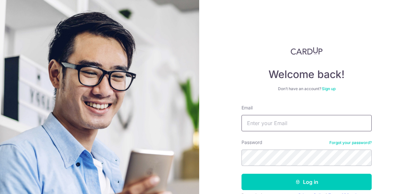
click at [276, 125] on input "Email" at bounding box center [307, 123] width 130 height 16
type input "sebastianfoo@hotmail.com"
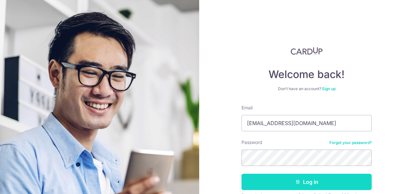
click at [292, 181] on button "Log in" at bounding box center [307, 181] width 130 height 16
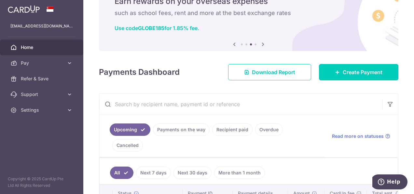
scroll to position [65, 0]
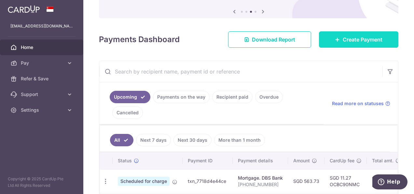
click at [343, 40] on span "Create Payment" at bounding box center [363, 40] width 40 height 8
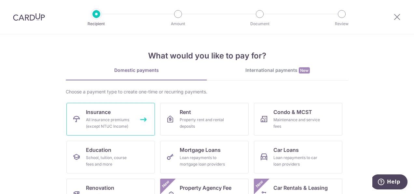
click at [108, 116] on div "All insurance premiums (except NTUC Income)" at bounding box center [109, 122] width 47 height 13
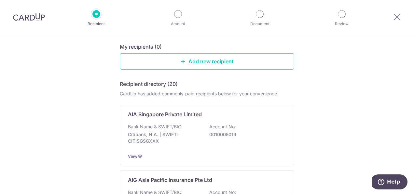
scroll to position [98, 0]
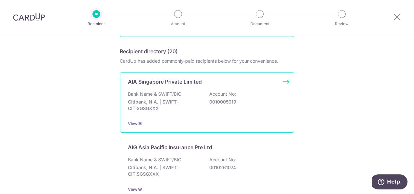
click at [283, 81] on div "AIA Singapore Private Limited Bank Name & SWIFT/BIC: Citibank, N.A. | SWIFT: CI…" at bounding box center [207, 102] width 175 height 60
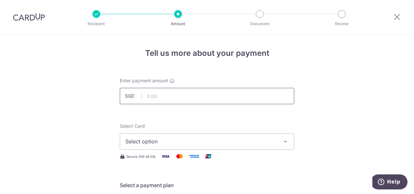
click at [174, 98] on input "text" at bounding box center [207, 96] width 175 height 16
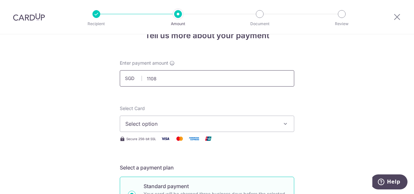
scroll to position [33, 0]
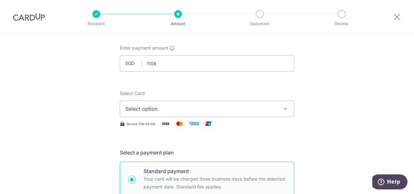
type input "1,108.00"
click at [254, 104] on button "Select option" at bounding box center [207, 108] width 175 height 16
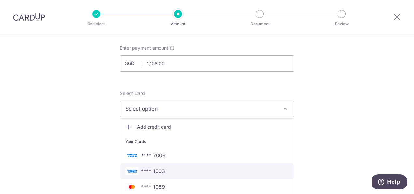
scroll to position [98, 0]
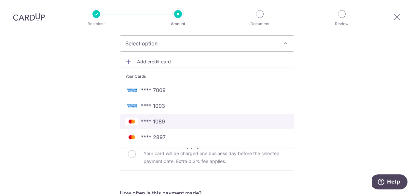
click at [184, 121] on span "**** 1089" at bounding box center [207, 121] width 164 height 8
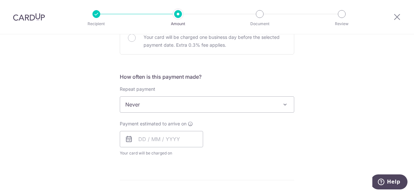
scroll to position [228, 0]
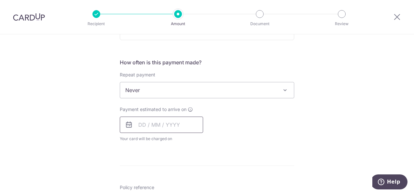
click at [148, 121] on input "text" at bounding box center [161, 124] width 83 height 16
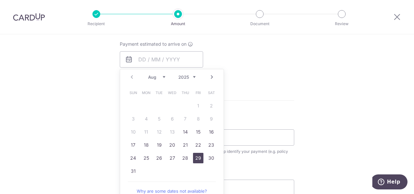
click at [195, 156] on link "29" at bounding box center [198, 157] width 10 height 10
type input "29/08/2025"
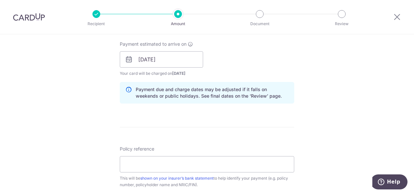
scroll to position [326, 0]
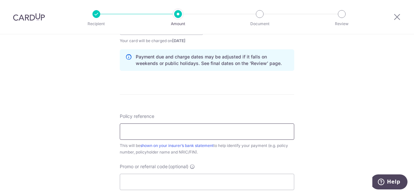
click at [188, 132] on input "Policy reference" at bounding box center [207, 131] width 175 height 16
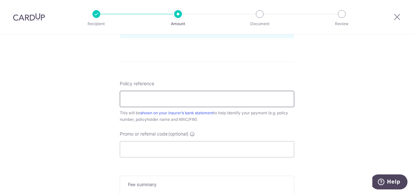
scroll to position [391, 0]
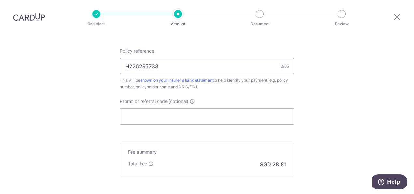
type input "H226295738"
click at [160, 118] on input "Promo or referral code (optional)" at bounding box center [207, 116] width 175 height 16
paste input "OCBC90NMC"
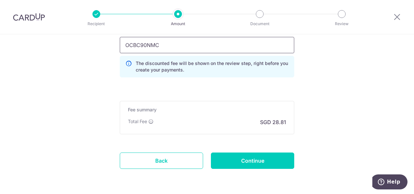
scroll to position [484, 0]
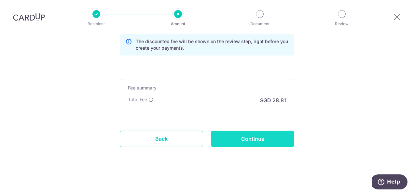
type input "OCBC90NMC"
click at [238, 136] on input "Continue" at bounding box center [252, 138] width 83 height 16
type input "Create Schedule"
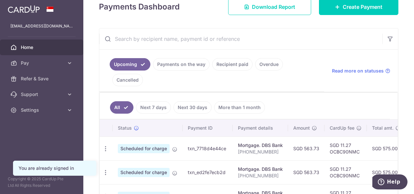
scroll to position [130, 0]
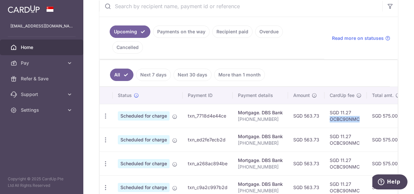
drag, startPoint x: 329, startPoint y: 101, endPoint x: 359, endPoint y: 101, distance: 29.3
click at [359, 104] on td "SGD 11.27 OCBC90NMC" at bounding box center [346, 116] width 42 height 24
copy td "OCBC90NMC"
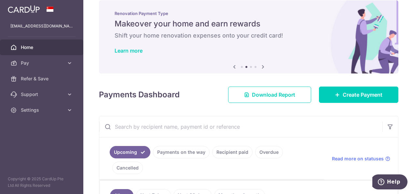
scroll to position [0, 0]
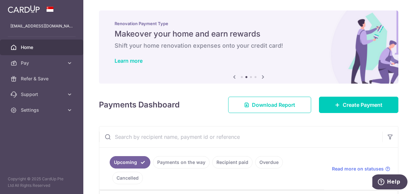
click at [38, 48] on span "Home" at bounding box center [42, 47] width 43 height 7
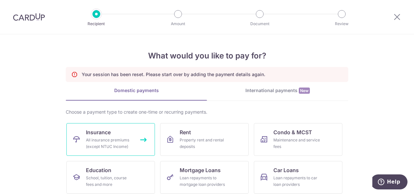
click at [109, 141] on div "All insurance premiums (except NTUC Income)" at bounding box center [109, 143] width 47 height 13
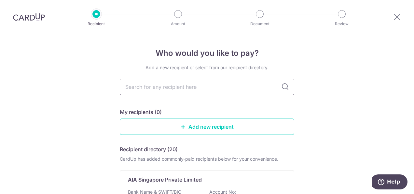
click at [211, 88] on input "text" at bounding box center [207, 87] width 175 height 16
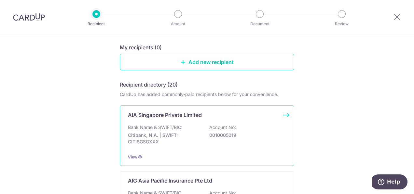
scroll to position [65, 0]
click at [173, 119] on div "AIA Singapore Private Limited Bank Name & SWIFT/BIC: Citibank, N.A. | SWIFT: CI…" at bounding box center [207, 135] width 175 height 60
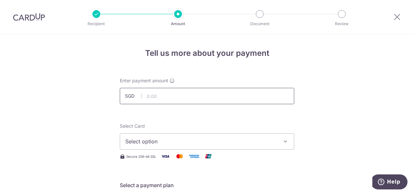
click at [164, 98] on input "text" at bounding box center [207, 96] width 175 height 16
type input "1,108.00"
click at [272, 142] on span "Select option" at bounding box center [201, 141] width 152 height 8
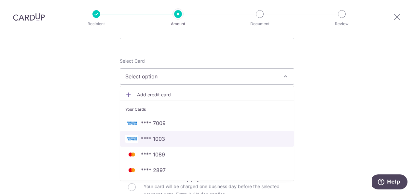
scroll to position [65, 0]
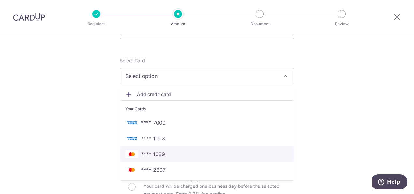
click at [170, 154] on span "**** 1089" at bounding box center [207, 154] width 164 height 8
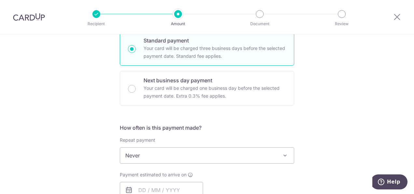
scroll to position [228, 0]
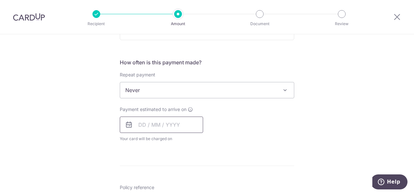
click at [175, 126] on input "text" at bounding box center [161, 124] width 83 height 16
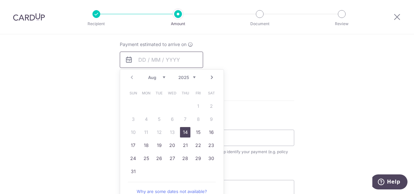
scroll to position [293, 0]
click at [196, 155] on link "29" at bounding box center [198, 157] width 10 height 10
type input "[DATE]"
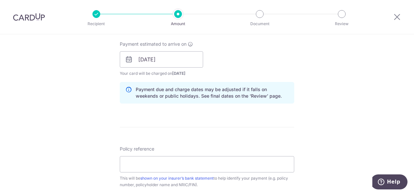
scroll to position [326, 0]
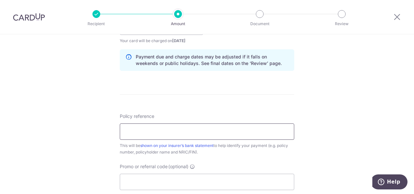
click at [163, 129] on input "Policy reference" at bounding box center [207, 131] width 175 height 16
click at [153, 133] on input "H226" at bounding box center [207, 131] width 175 height 16
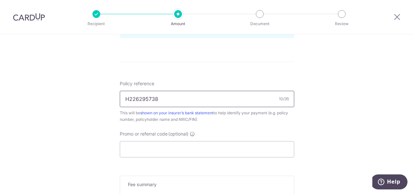
scroll to position [391, 0]
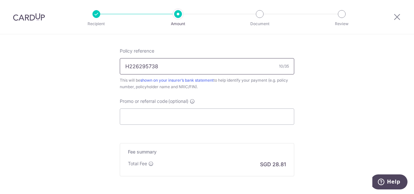
type input "H226295738"
click at [202, 115] on input "Promo or referral code (optional)" at bounding box center [207, 116] width 175 height 16
paste input "OCBC90NMC"
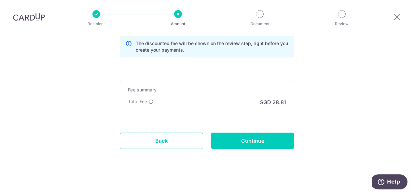
scroll to position [484, 0]
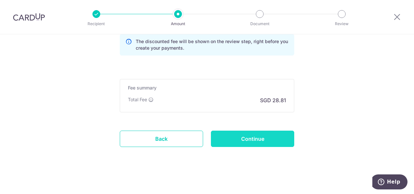
type input "OCBC90NMC"
click at [250, 134] on input "Continue" at bounding box center [252, 138] width 83 height 16
type input "Create Schedule"
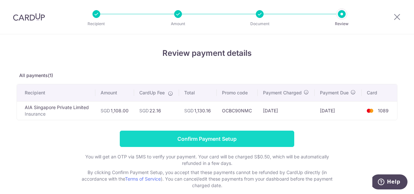
click at [211, 136] on input "Confirm Payment Setup" at bounding box center [207, 138] width 175 height 16
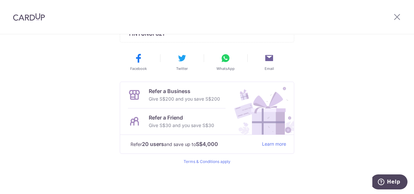
scroll to position [25, 0]
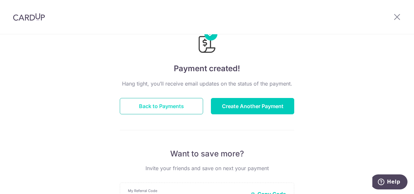
click at [177, 104] on button "Back to Payments" at bounding box center [161, 106] width 83 height 16
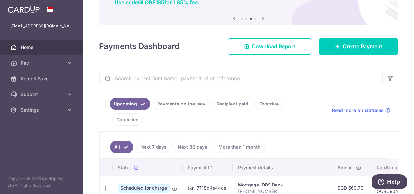
scroll to position [50, 0]
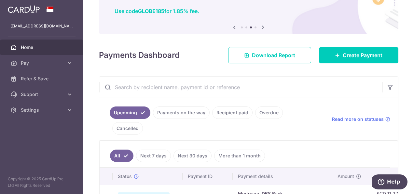
click at [232, 111] on link "Recipient paid" at bounding box center [232, 112] width 40 height 12
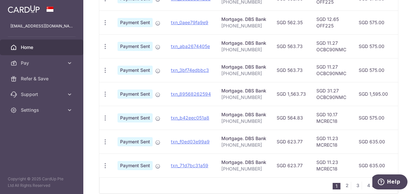
scroll to position [278, 0]
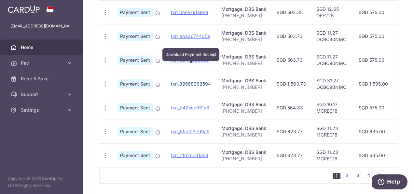
click at [192, 81] on link "txn_89568262594" at bounding box center [191, 84] width 40 height 6
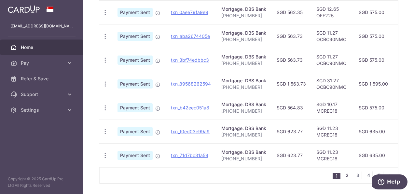
click at [345, 171] on link "2" at bounding box center [347, 175] width 8 height 8
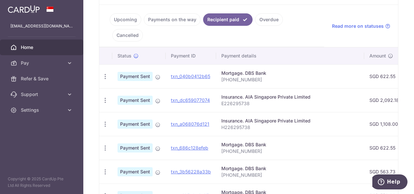
scroll to position [156, 0]
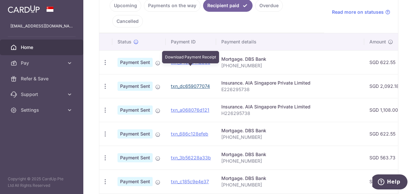
click at [198, 83] on link "txn_dc659077074" at bounding box center [190, 86] width 39 height 6
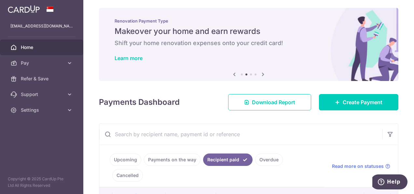
scroll to position [0, 0]
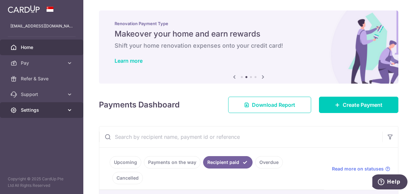
click at [48, 109] on span "Settings" at bounding box center [42, 110] width 43 height 7
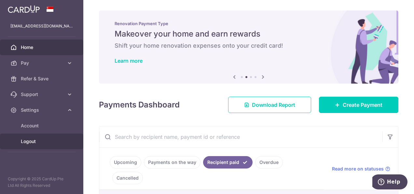
click at [38, 139] on span "Logout" at bounding box center [42, 141] width 43 height 7
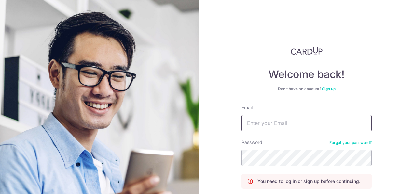
click at [263, 124] on input "Email" at bounding box center [307, 123] width 130 height 16
type input "[EMAIL_ADDRESS][DOMAIN_NAME]"
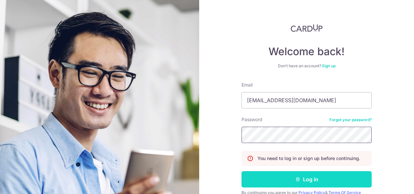
scroll to position [52, 0]
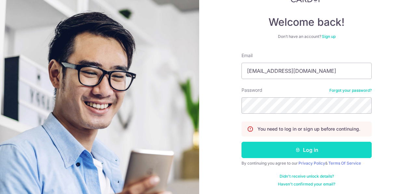
click at [315, 145] on button "Log in" at bounding box center [307, 149] width 130 height 16
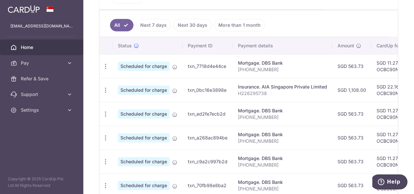
scroll to position [82, 0]
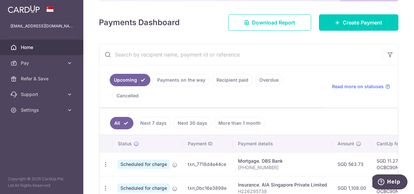
click at [235, 80] on link "Recipient paid" at bounding box center [232, 80] width 40 height 12
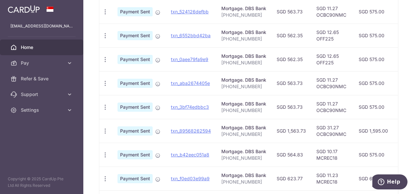
scroll to position [245, 0]
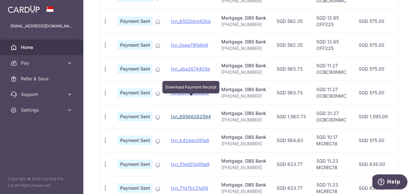
drag, startPoint x: 185, startPoint y: 97, endPoint x: 236, endPoint y: 29, distance: 84.5
click at [185, 113] on link "txn_89568262594" at bounding box center [191, 116] width 40 height 6
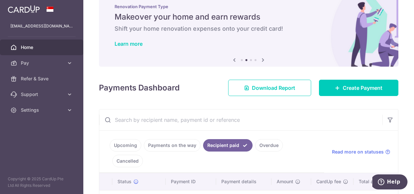
scroll to position [0, 0]
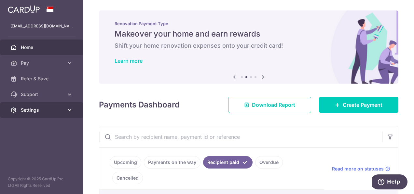
click at [43, 107] on span "Settings" at bounding box center [42, 110] width 43 height 7
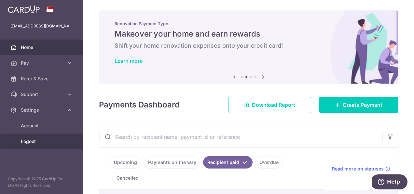
click at [27, 143] on span "Logout" at bounding box center [42, 141] width 43 height 7
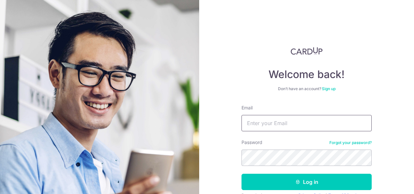
click at [257, 121] on input "Email" at bounding box center [307, 123] width 130 height 16
type input "[EMAIL_ADDRESS][DOMAIN_NAME]"
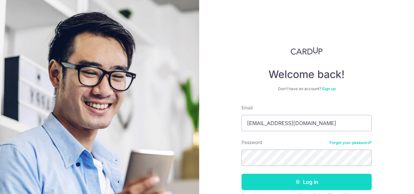
click at [296, 182] on icon "submit" at bounding box center [298, 181] width 5 height 5
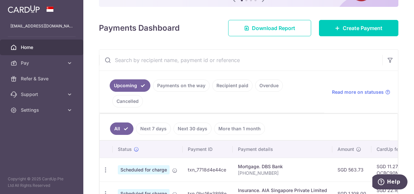
scroll to position [163, 0]
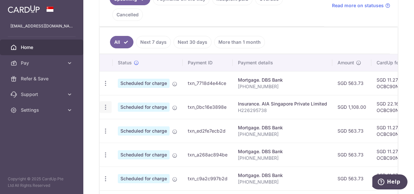
click at [104, 87] on icon "button" at bounding box center [105, 83] width 7 height 7
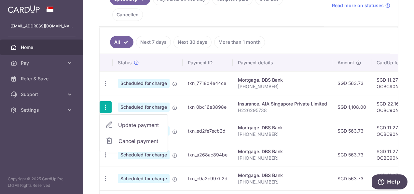
click at [133, 121] on span "Update payment" at bounding box center [140, 125] width 44 height 8
radio input "true"
type input "1,108.00"
type input "[DATE]"
type input "H226295738"
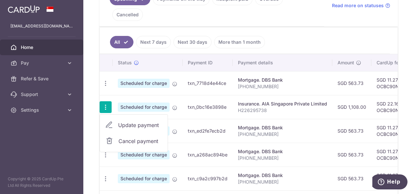
type input "OCBC90NMC"
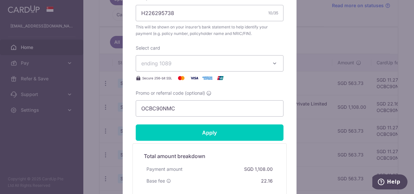
scroll to position [261, 0]
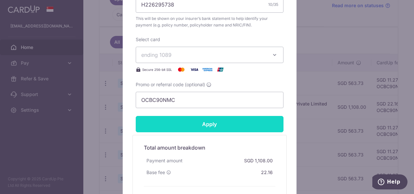
click at [206, 121] on input "Apply" at bounding box center [210, 124] width 148 height 16
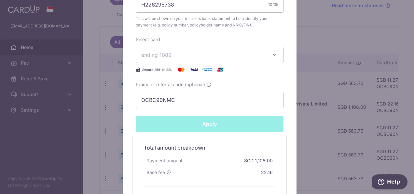
type input "Successfully Applied"
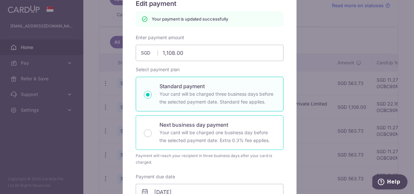
scroll to position [30, 0]
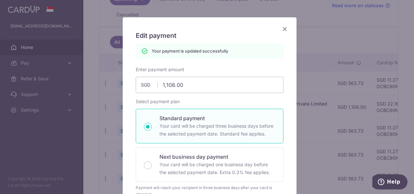
click at [281, 27] on icon "Close" at bounding box center [285, 29] width 8 height 8
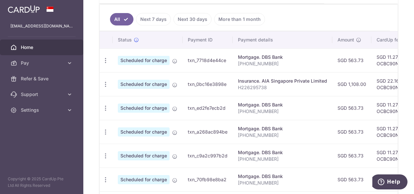
scroll to position [196, 0]
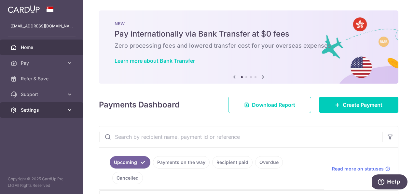
click at [49, 109] on span "Settings" at bounding box center [42, 110] width 43 height 7
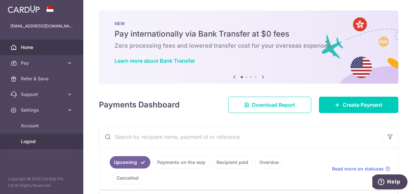
click at [33, 142] on span "Logout" at bounding box center [42, 141] width 43 height 7
